Goal: Transaction & Acquisition: Purchase product/service

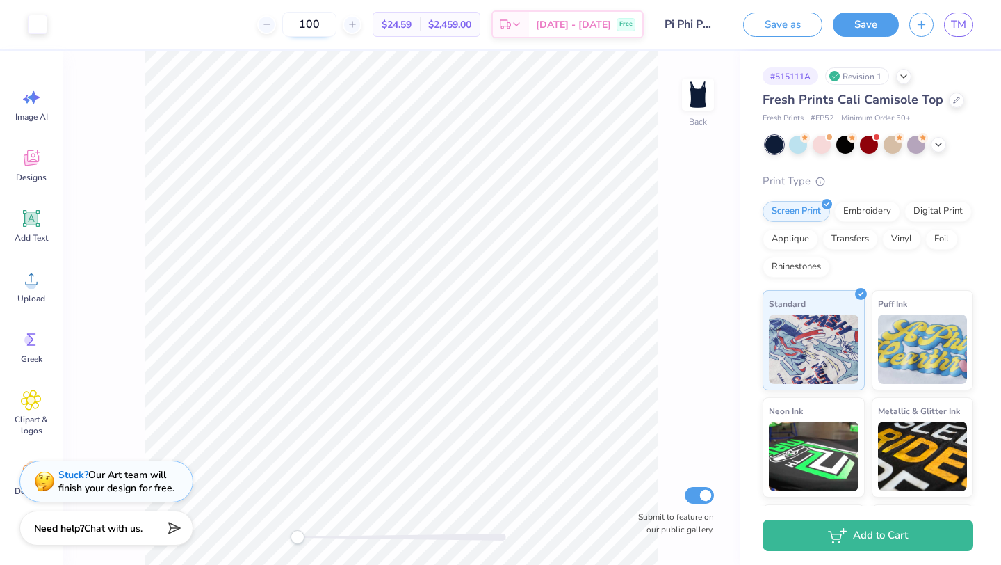
click at [337, 24] on input "100" at bounding box center [309, 24] width 54 height 25
click at [336, 22] on input "155" at bounding box center [309, 24] width 54 height 25
type input "156"
click at [412, 19] on span "$23.57" at bounding box center [397, 24] width 30 height 15
click at [406, 26] on span "$23.57" at bounding box center [397, 24] width 30 height 15
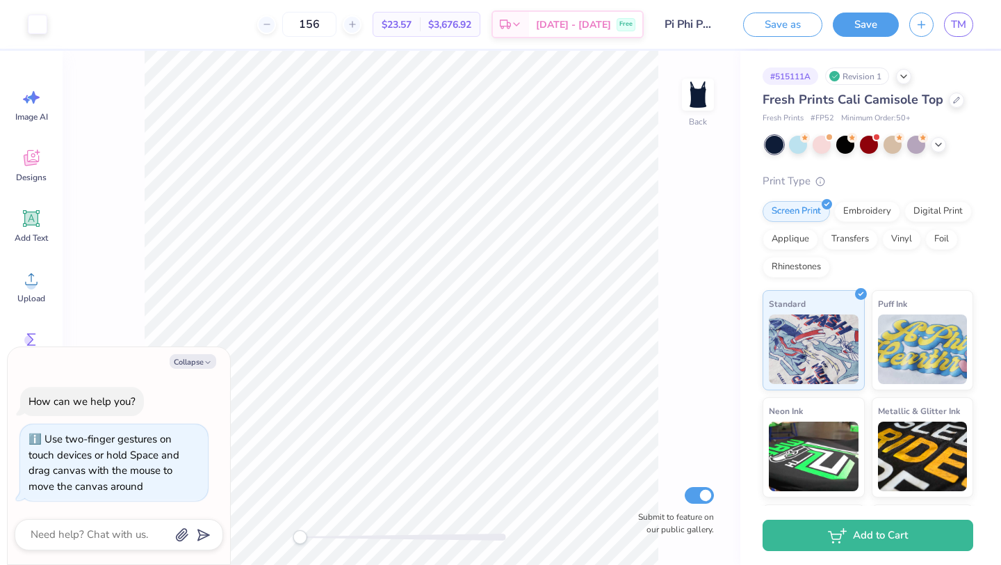
type textarea "x"
click at [266, 537] on div "Back Submit to feature on our public gallery." at bounding box center [402, 308] width 678 height 514
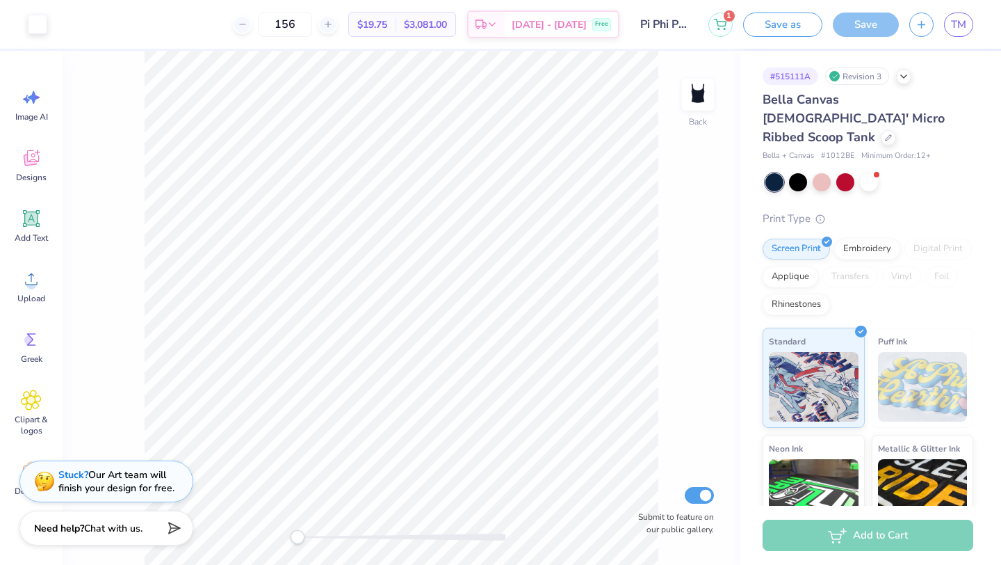
click at [898, 81] on div "# 515111A Revision 3" at bounding box center [868, 75] width 211 height 17
click at [900, 81] on div at bounding box center [903, 74] width 15 height 15
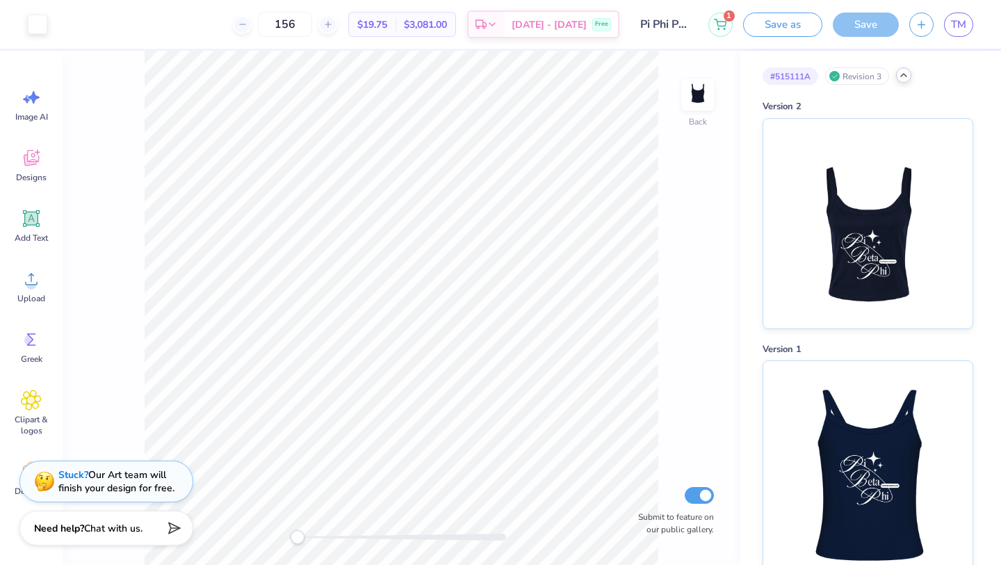
click at [900, 81] on div at bounding box center [903, 74] width 15 height 15
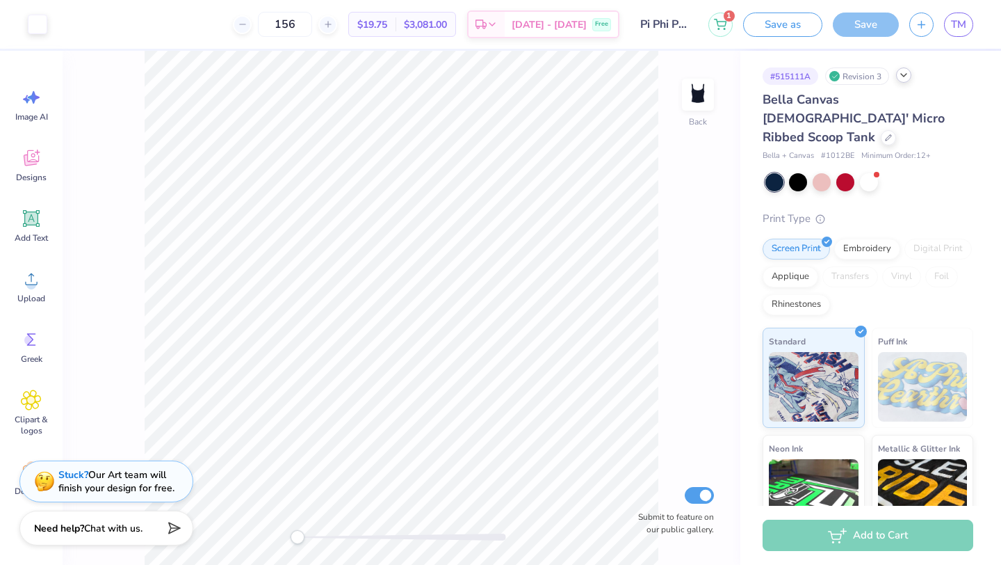
click at [900, 81] on div at bounding box center [903, 74] width 15 height 15
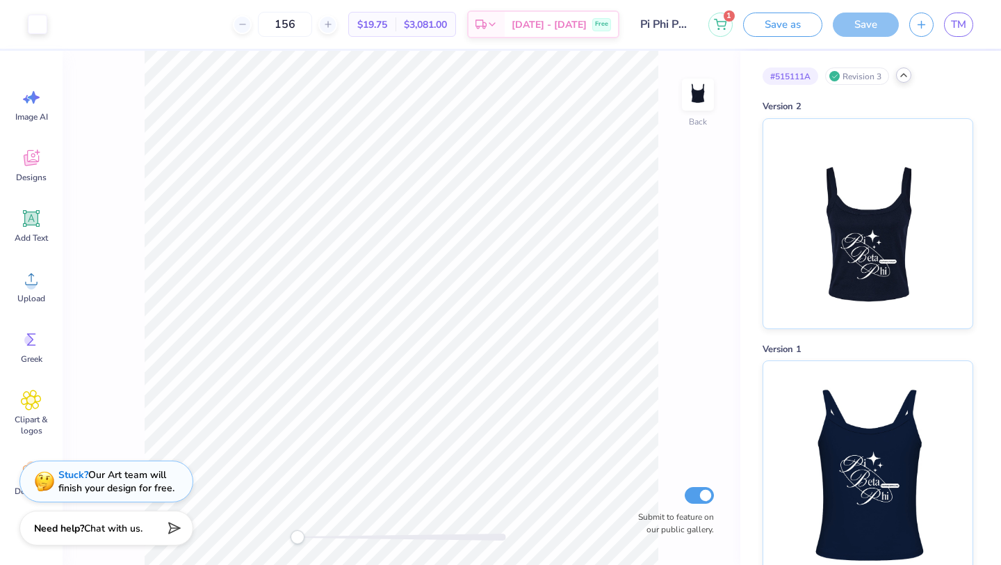
click at [900, 81] on div at bounding box center [903, 74] width 15 height 15
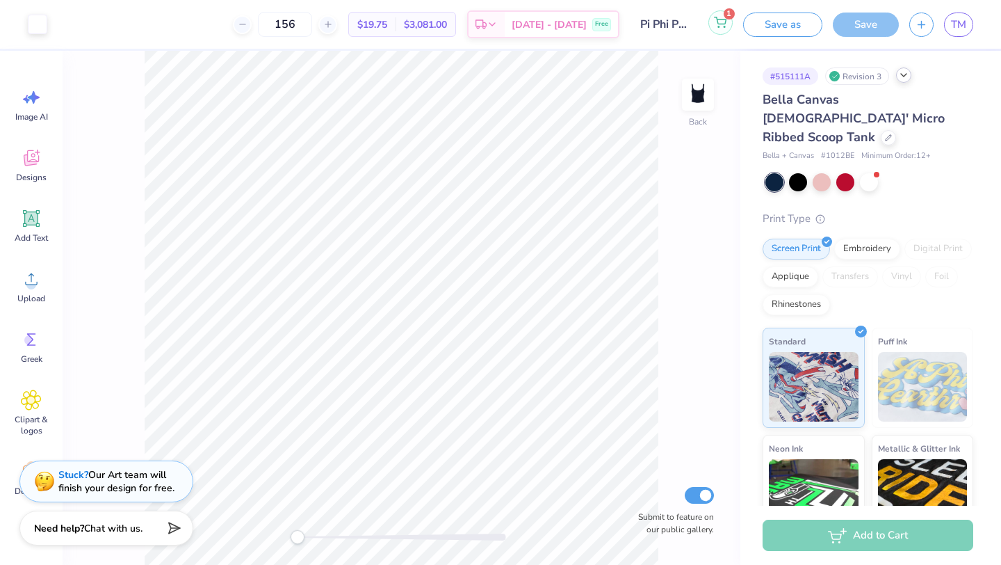
click at [716, 22] on icon at bounding box center [720, 22] width 13 height 11
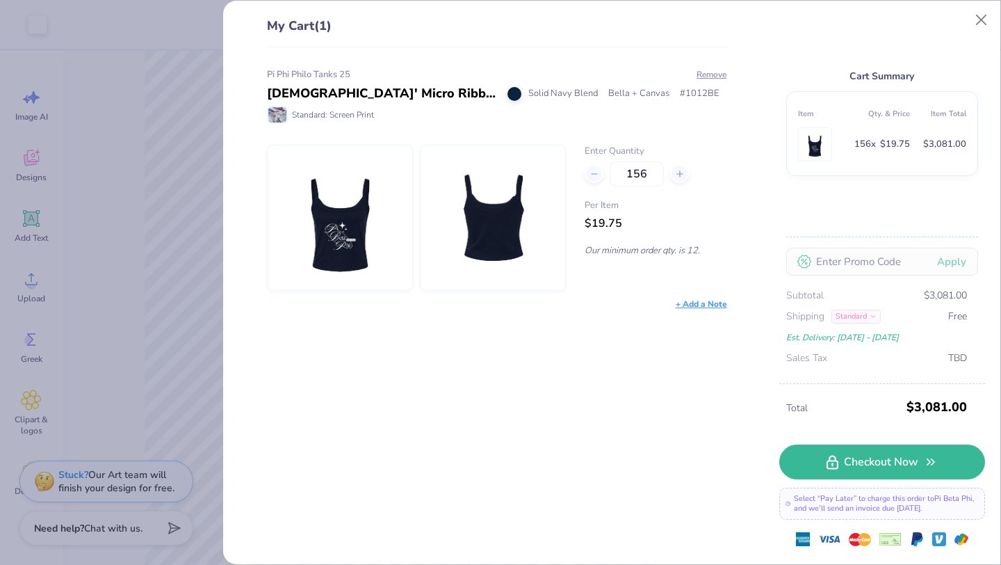
click at [190, 283] on div "My Cart (1) Pi Phi Philo Tanks 25 Ladies' Micro Ribbed Scoop Tank Solid Navy Bl…" at bounding box center [500, 282] width 1001 height 565
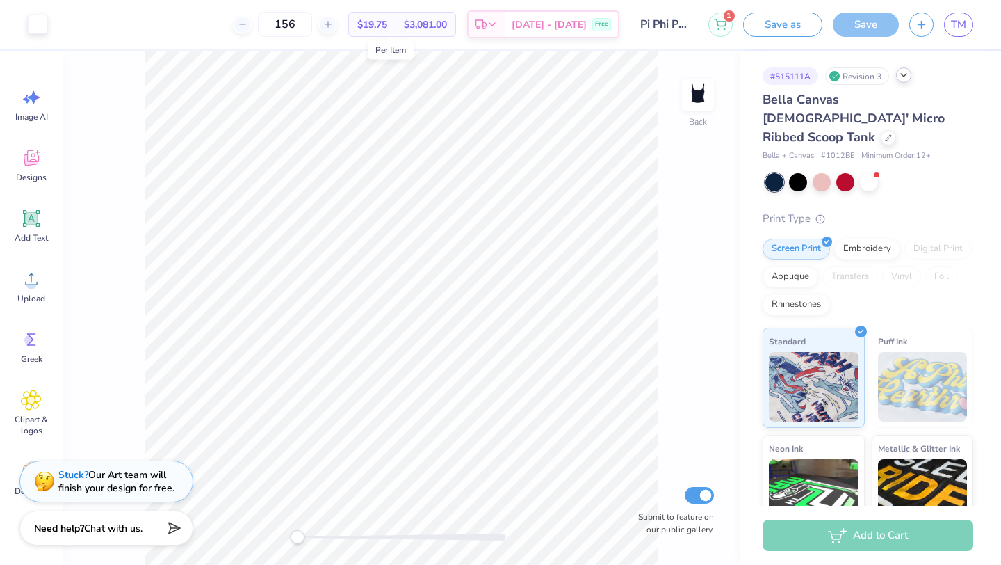
click at [387, 29] on span "$19.75" at bounding box center [372, 24] width 30 height 15
click at [443, 23] on span "$3,081.00" at bounding box center [425, 24] width 43 height 15
click at [881, 129] on div at bounding box center [888, 136] width 15 height 15
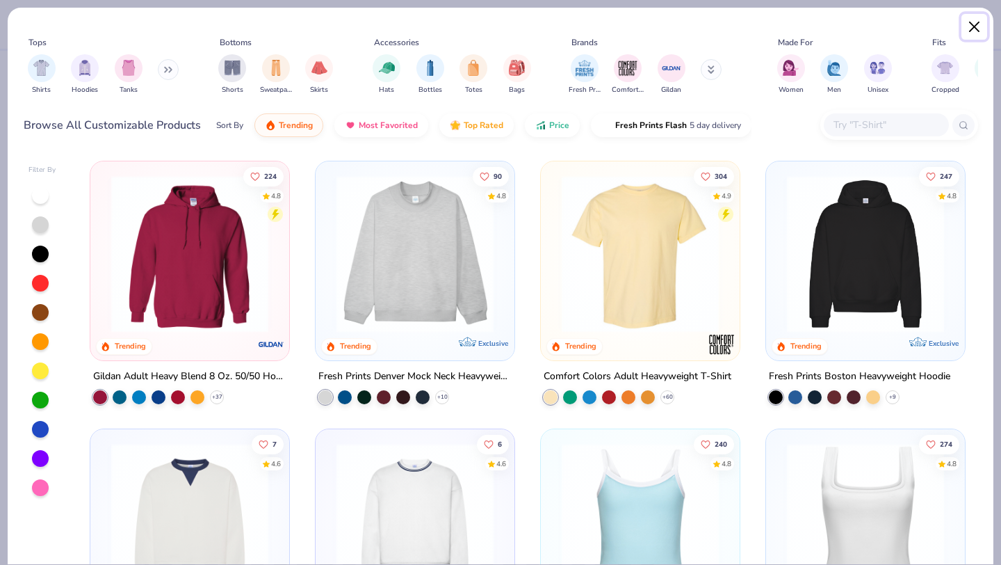
click at [976, 25] on button "Close" at bounding box center [975, 27] width 26 height 26
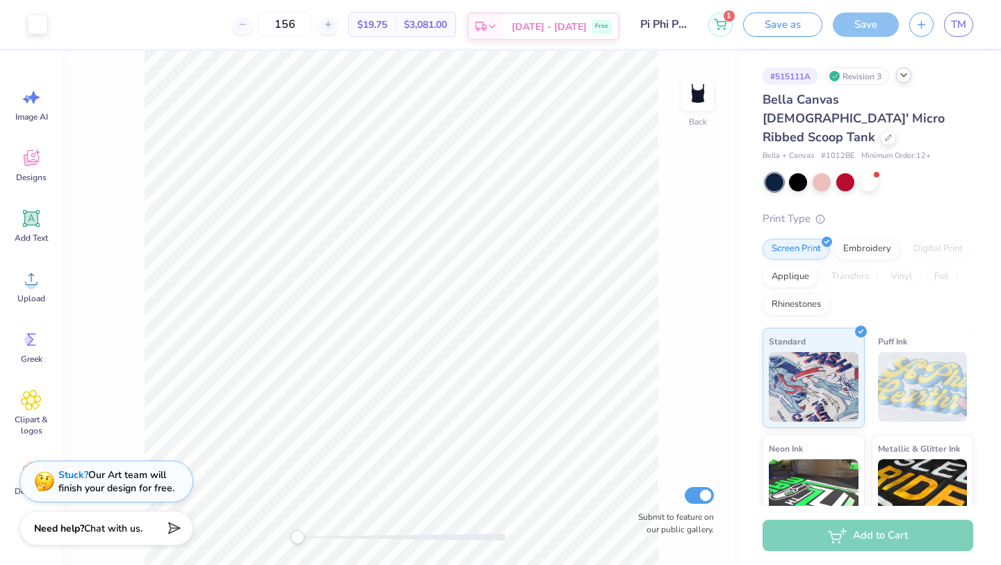
click at [543, 37] on div "Sep 24 - 27 Free" at bounding box center [561, 26] width 113 height 25
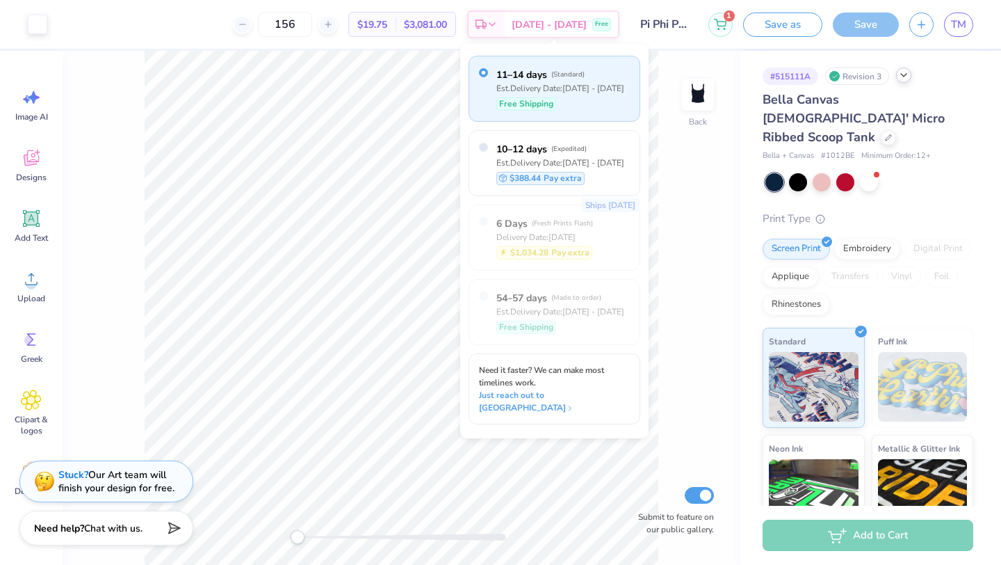
click at [531, 86] on div "Est. Delivery Date: Sep 24 - 27" at bounding box center [560, 88] width 128 height 13
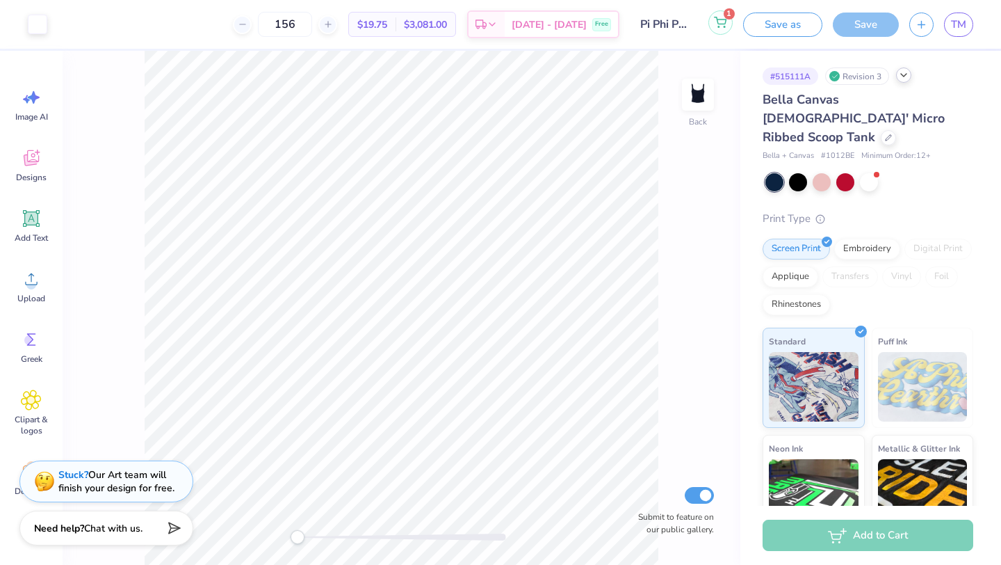
click at [721, 31] on button "1" at bounding box center [721, 22] width 24 height 24
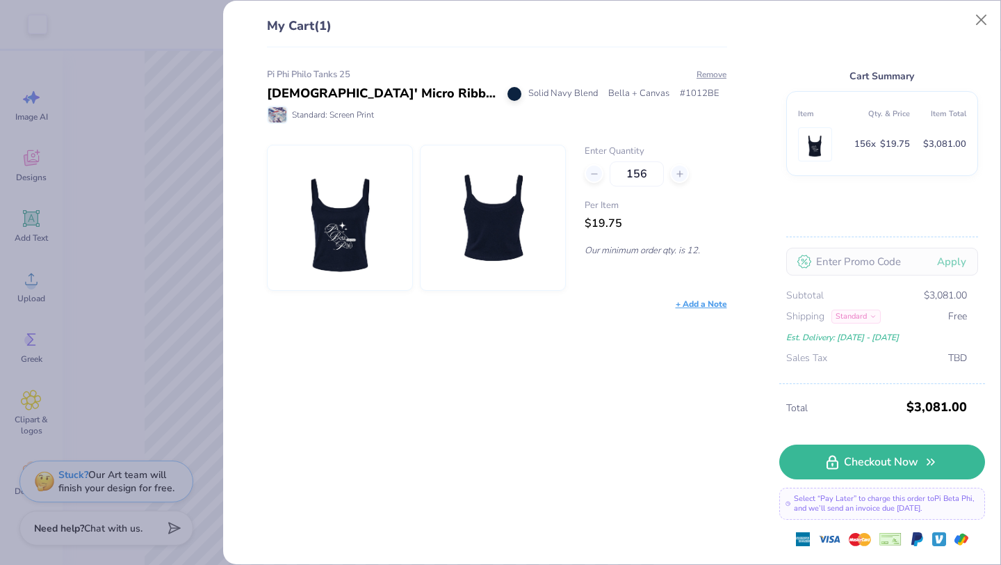
click at [144, 285] on div "My Cart (1) Pi Phi Philo Tanks 25 Ladies' Micro Ribbed Scoop Tank Solid Navy Bl…" at bounding box center [500, 282] width 1001 height 565
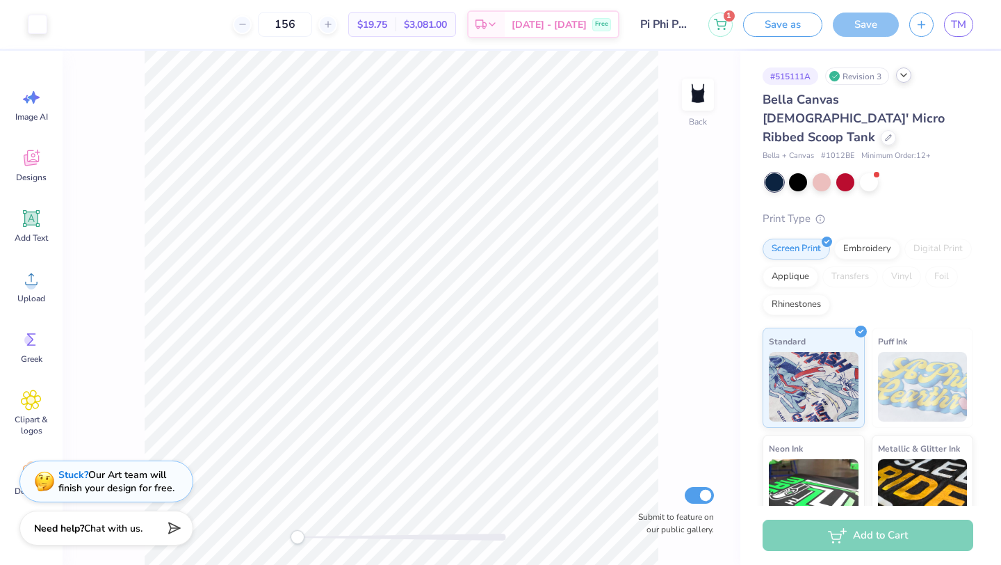
click at [734, 28] on div "1 Save as Save TM" at bounding box center [855, 24] width 293 height 49
click at [721, 27] on icon at bounding box center [720, 22] width 13 height 11
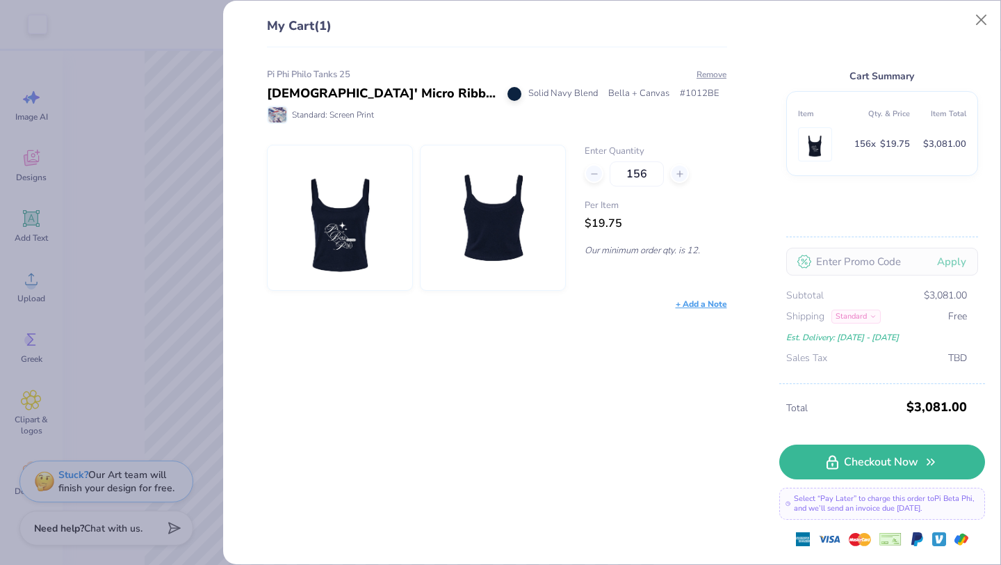
click at [211, 186] on div "My Cart (1) Pi Phi Philo Tanks 25 Ladies' Micro Ribbed Scoop Tank Solid Navy Bl…" at bounding box center [500, 282] width 1001 height 565
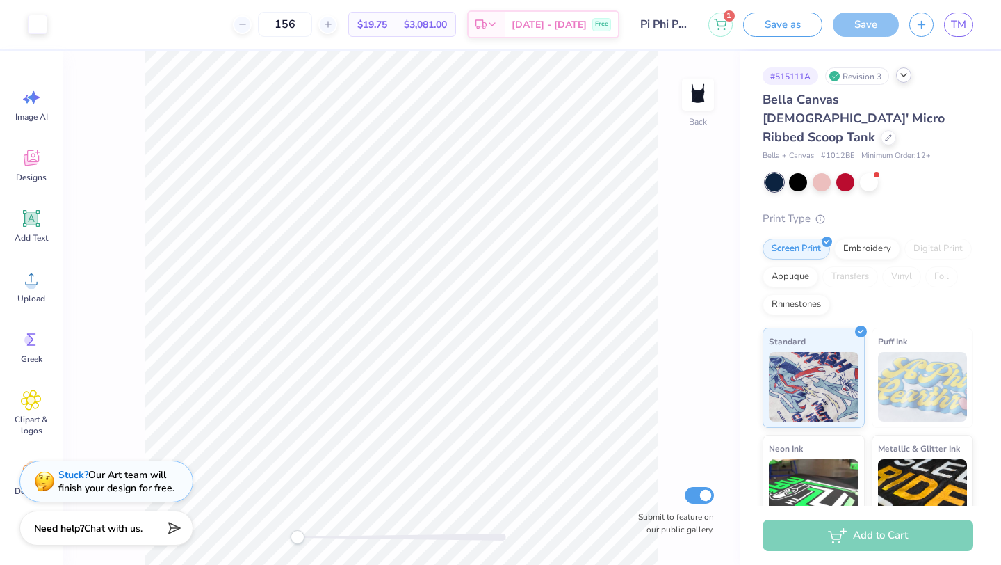
click at [270, 20] on div "156" at bounding box center [285, 24] width 104 height 25
click at [248, 22] on icon at bounding box center [243, 24] width 10 height 10
click at [344, 27] on input "155" at bounding box center [338, 24] width 54 height 25
click at [333, 23] on icon at bounding box center [328, 24] width 10 height 10
type input "156"
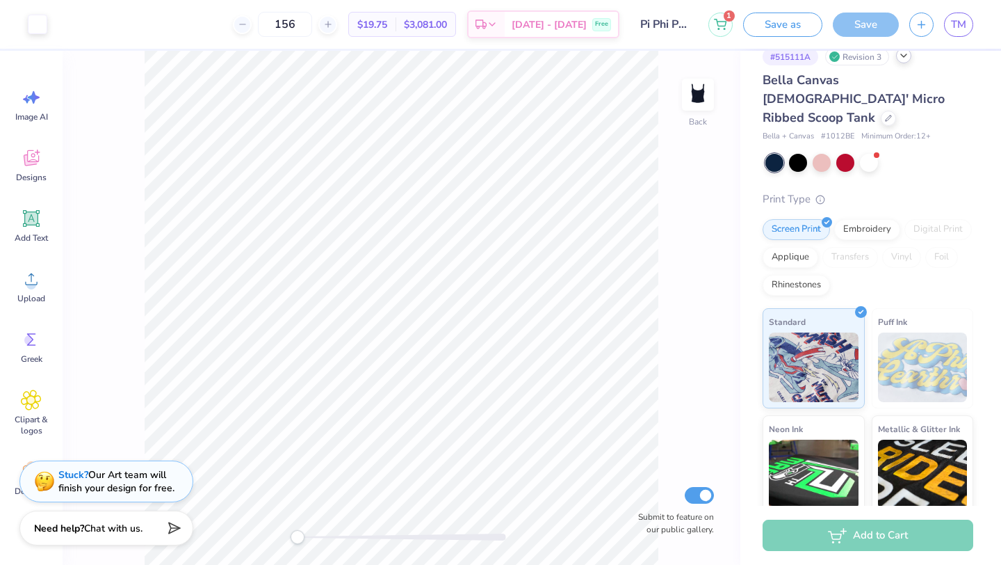
scroll to position [118, 0]
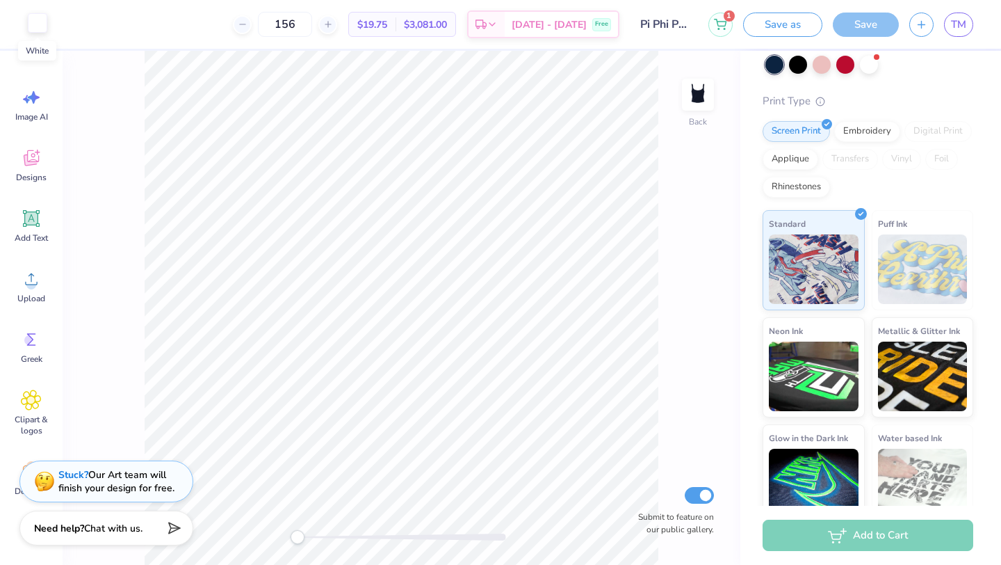
click at [35, 24] on div at bounding box center [37, 22] width 19 height 19
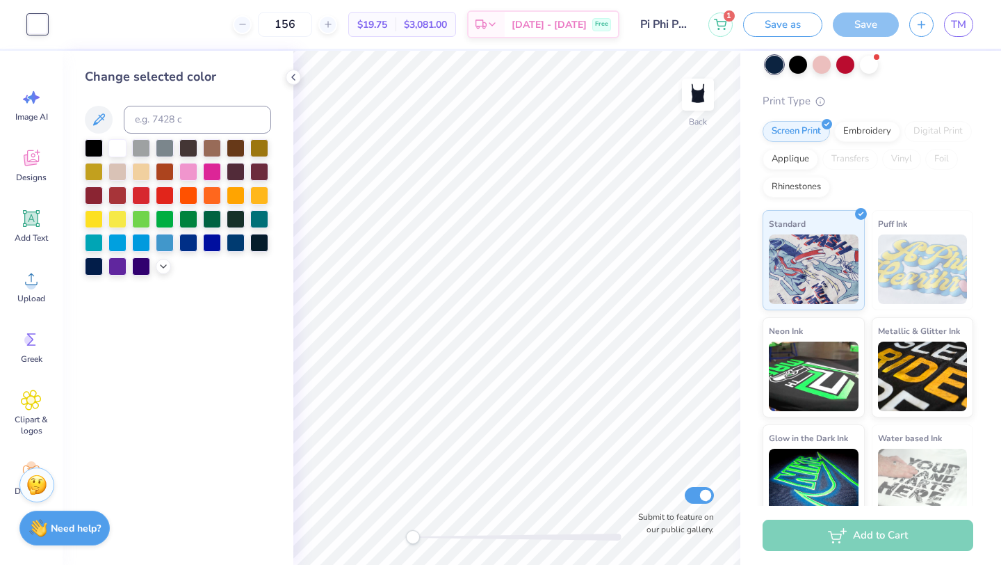
click at [37, 29] on div at bounding box center [37, 24] width 19 height 19
click at [662, 35] on input "Pi Phi Philo Tanks 25" at bounding box center [664, 24] width 68 height 28
click at [291, 77] on icon at bounding box center [293, 77] width 11 height 11
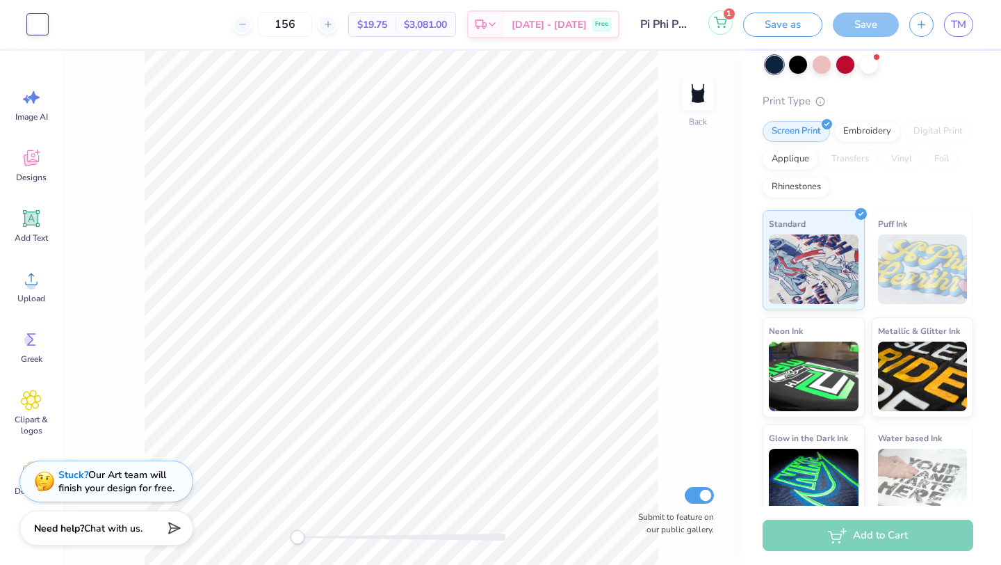
click at [722, 17] on icon at bounding box center [720, 22] width 13 height 11
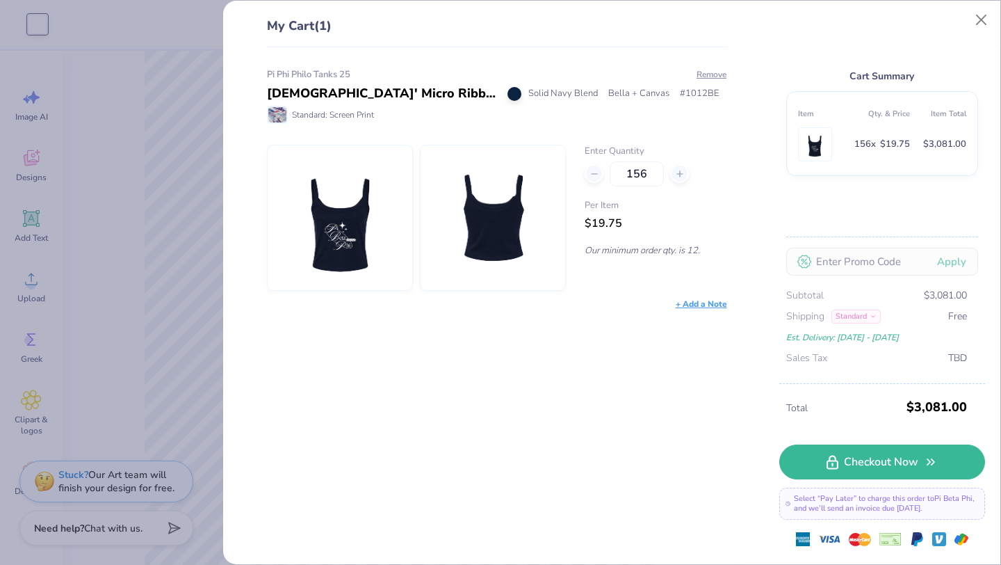
click at [875, 115] on th "Qty. & Price" at bounding box center [882, 114] width 56 height 22
click at [975, 19] on button "Close" at bounding box center [982, 20] width 26 height 26
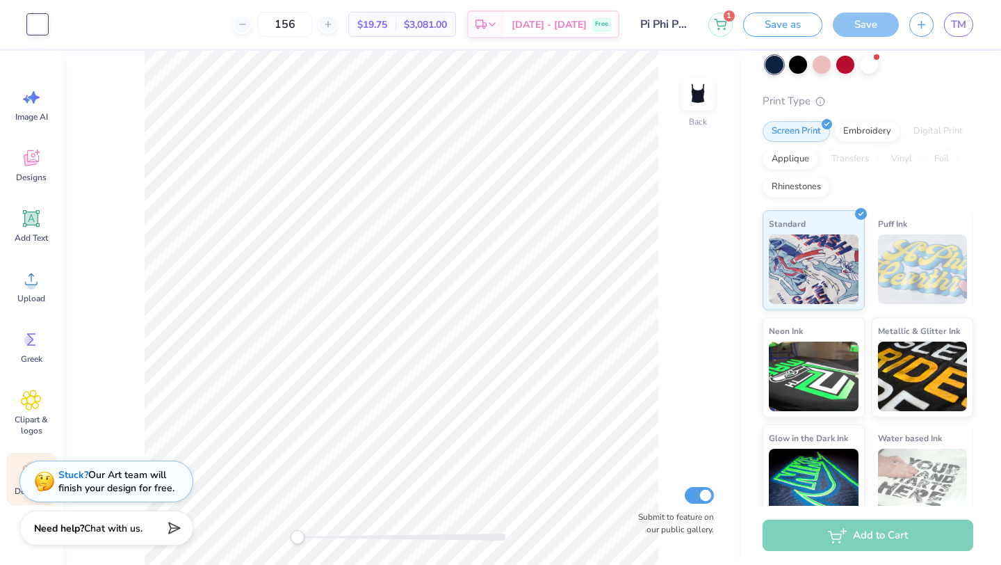
click at [10, 494] on div "Decorate" at bounding box center [31, 479] width 50 height 52
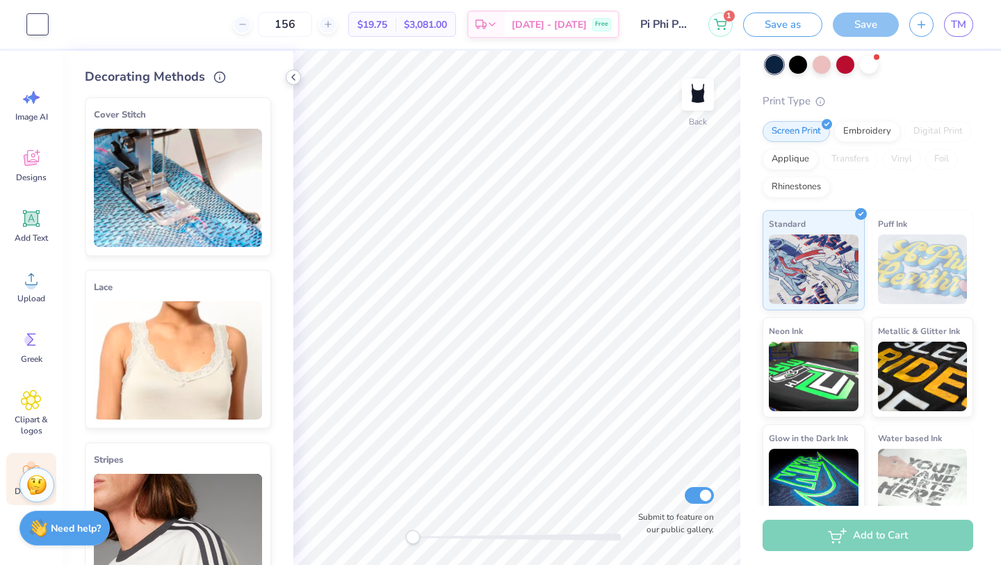
click at [295, 80] on polyline at bounding box center [293, 77] width 3 height 6
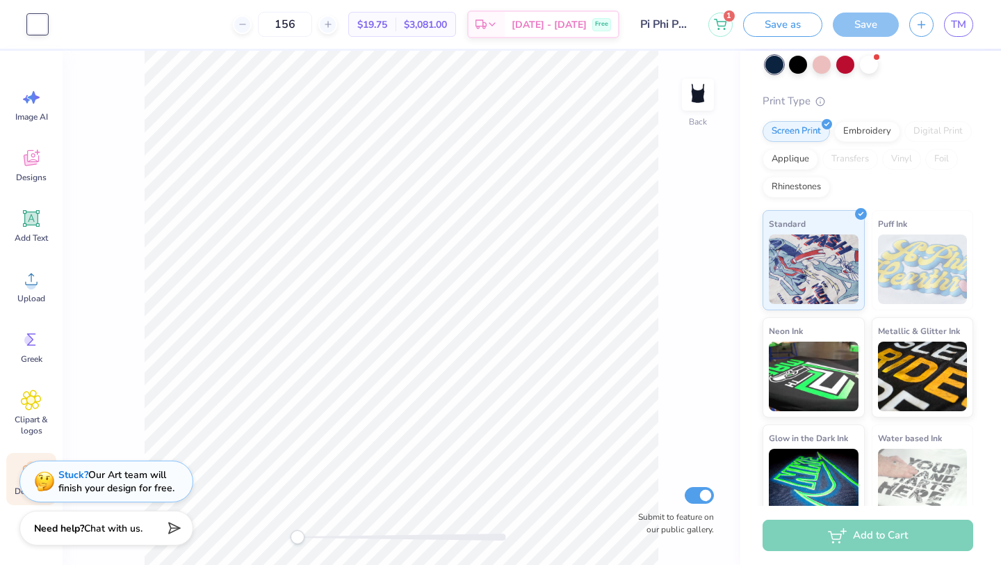
click at [416, 19] on div "$3,081.00 Total" at bounding box center [426, 25] width 60 height 24
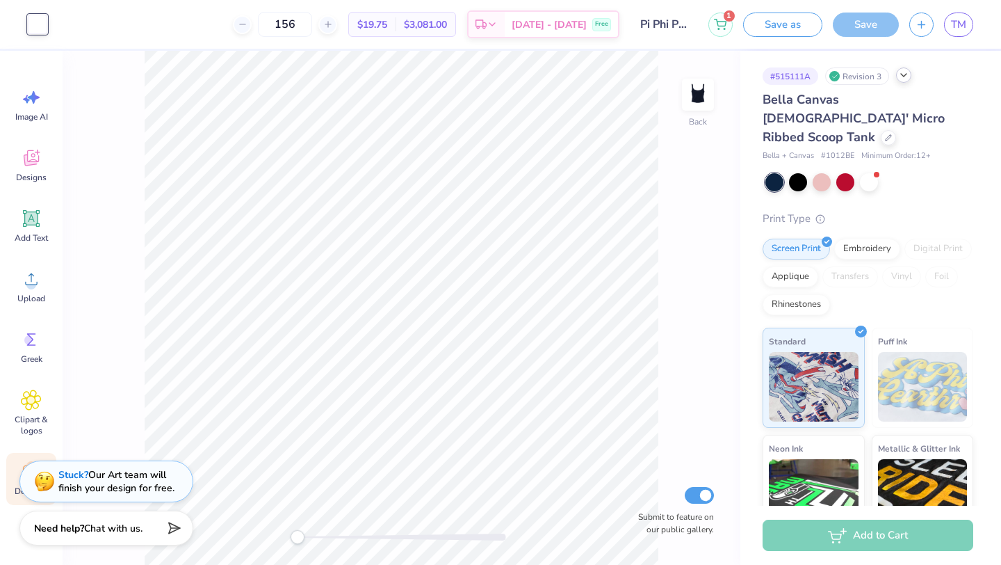
click at [799, 80] on div "# 515111A" at bounding box center [791, 75] width 56 height 17
click at [535, 29] on span "[DATE] - [DATE]" at bounding box center [549, 26] width 75 height 15
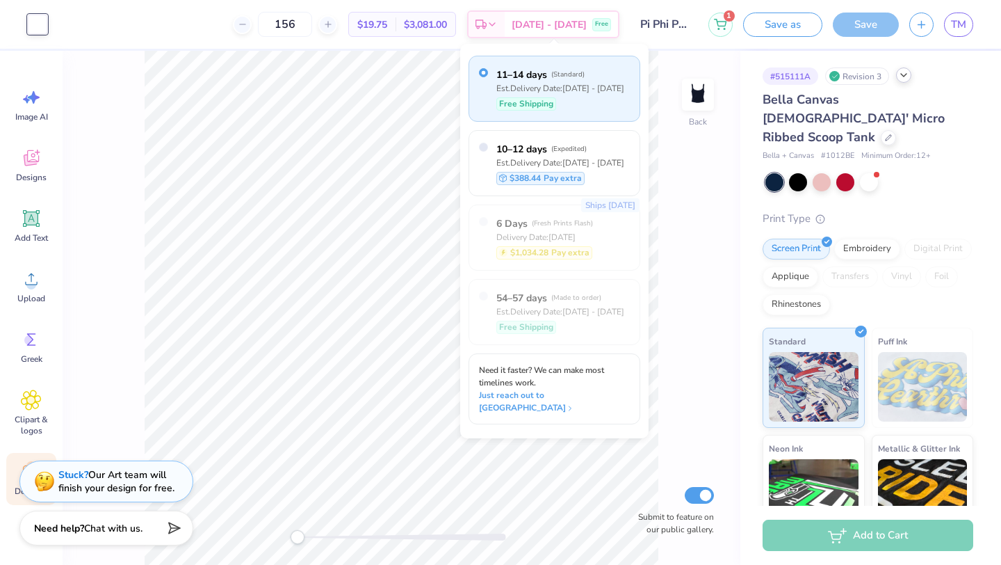
click at [614, 76] on div "11–14 days ( Standard ) Est. Delivery Date: Sep 24 - 27 Free Shipping" at bounding box center [555, 89] width 172 height 66
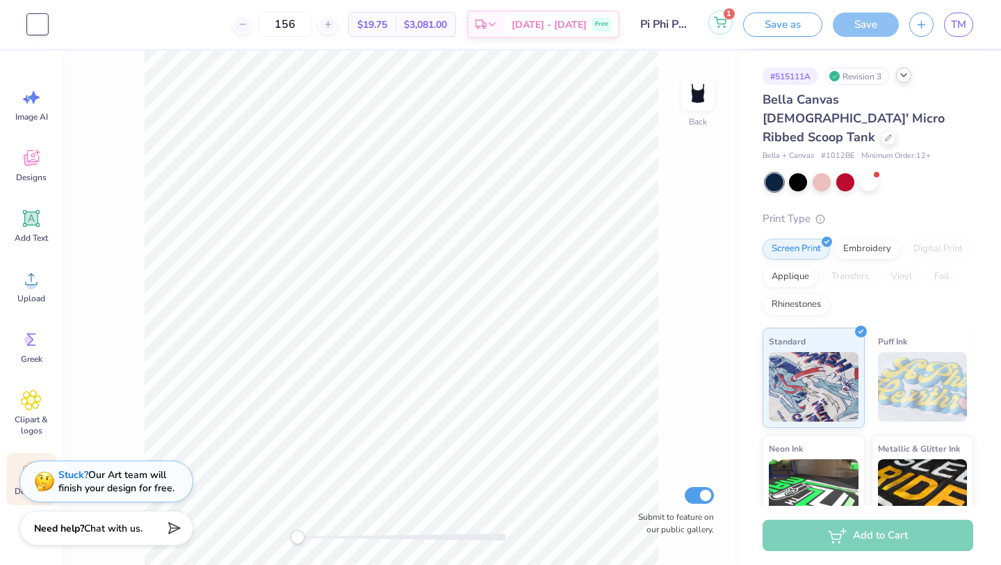
click at [718, 24] on icon at bounding box center [720, 22] width 13 height 11
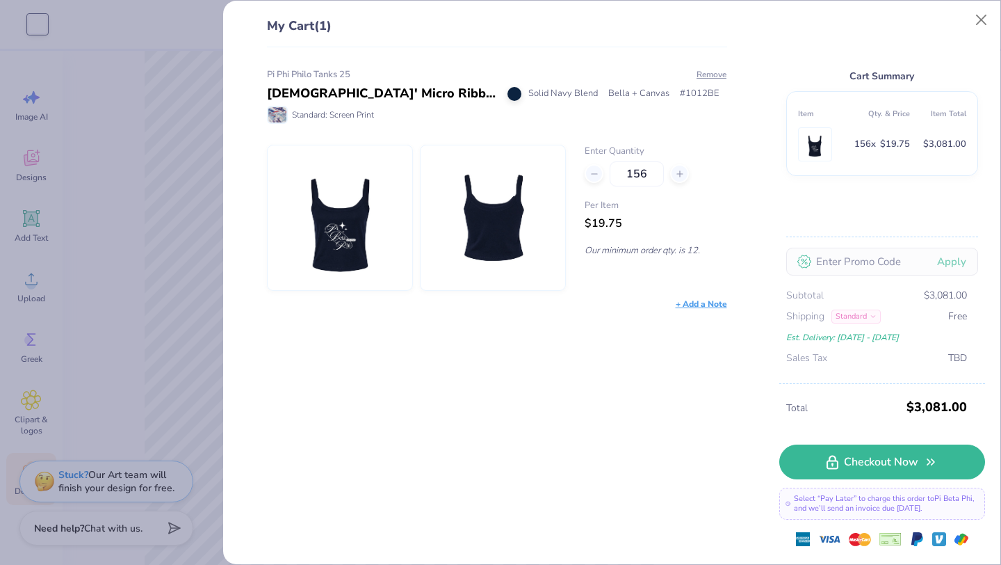
click at [907, 124] on td "156 x $19.75" at bounding box center [882, 144] width 56 height 40
click at [590, 170] on icon at bounding box center [595, 174] width 10 height 10
type input "155"
click at [668, 178] on div "155" at bounding box center [656, 173] width 142 height 25
type input "155"
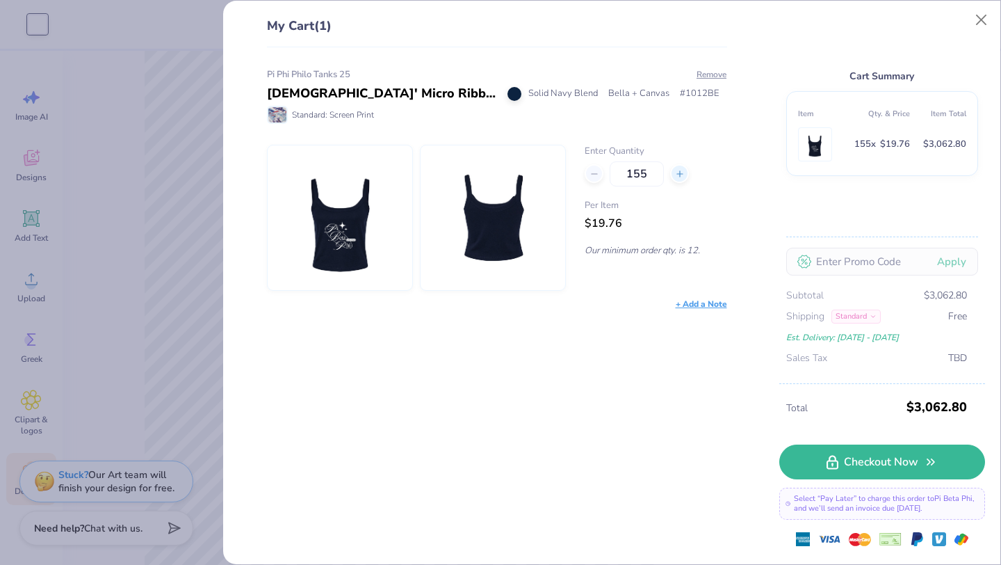
click at [675, 177] on icon at bounding box center [680, 174] width 10 height 10
type input "156"
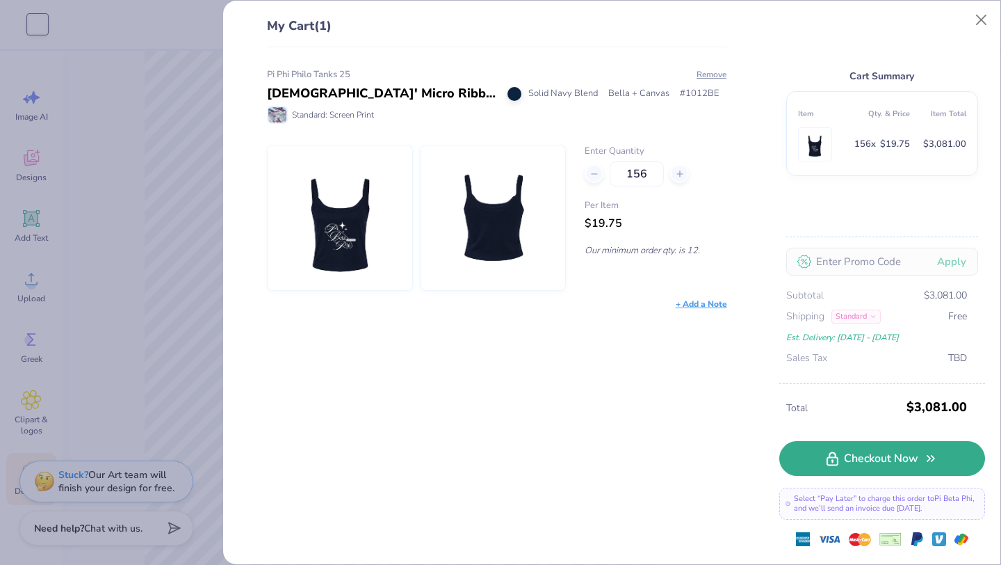
click at [921, 463] on link "Checkout Now" at bounding box center [882, 458] width 206 height 35
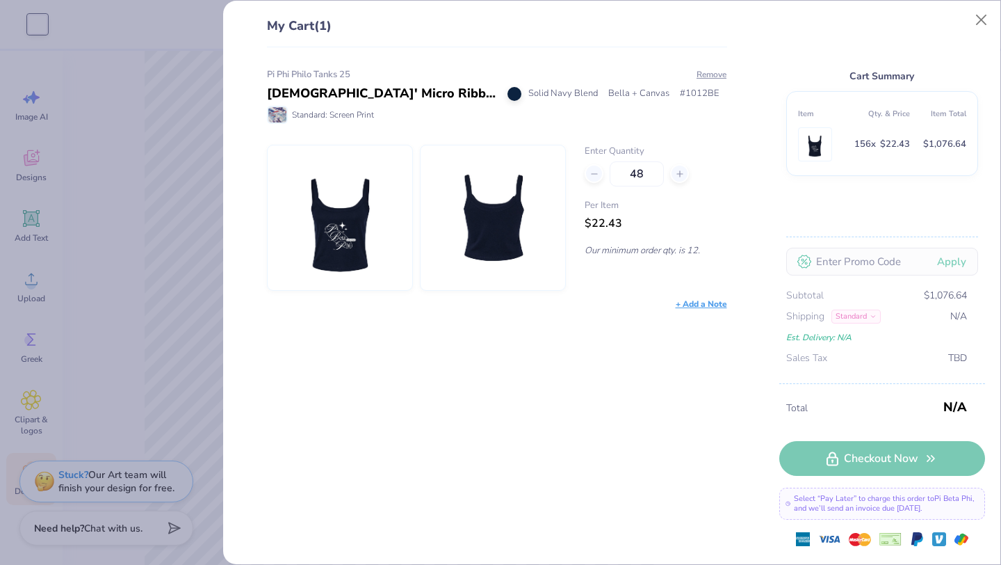
type input "156"
